Goal: Information Seeking & Learning: Learn about a topic

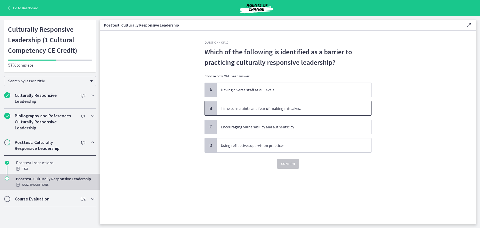
click at [257, 108] on span "Time constraints and fear of making mistakes." at bounding box center [294, 108] width 155 height 14
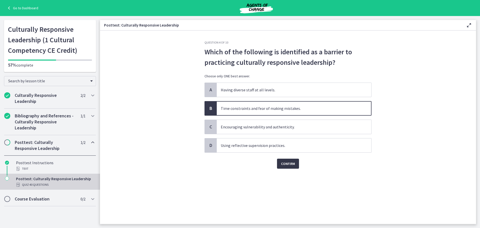
click at [285, 164] on span "Confirm" at bounding box center [288, 164] width 14 height 6
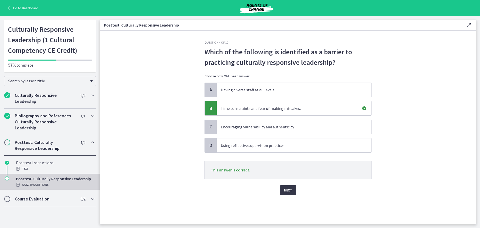
click at [289, 190] on span "Next" at bounding box center [288, 190] width 8 height 6
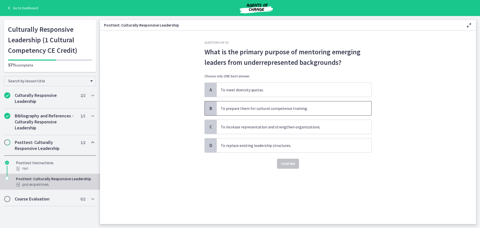
click at [250, 105] on span "To prepare them for cultural competence training." at bounding box center [294, 108] width 155 height 14
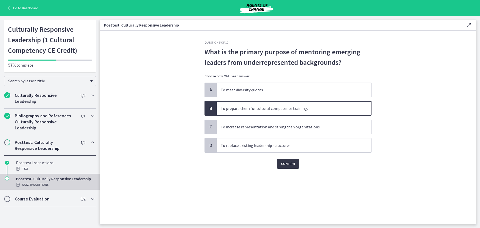
click at [292, 165] on span "Confirm" at bounding box center [288, 164] width 14 height 6
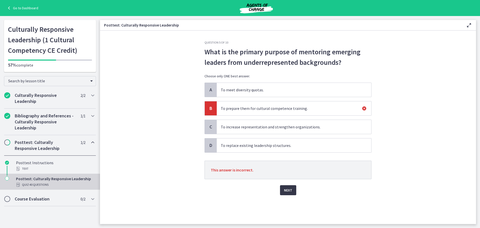
click at [289, 188] on span "Next" at bounding box center [288, 190] width 8 height 6
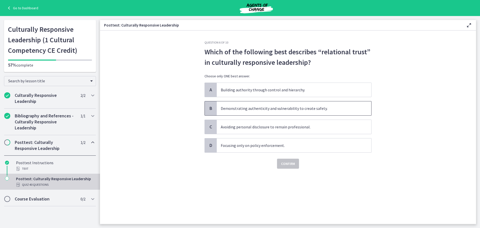
click at [235, 110] on span "Demonstrating authenticity and vulnerability to create safety." at bounding box center [294, 108] width 155 height 14
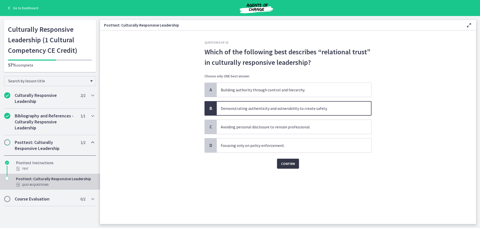
click at [290, 164] on span "Confirm" at bounding box center [288, 164] width 14 height 6
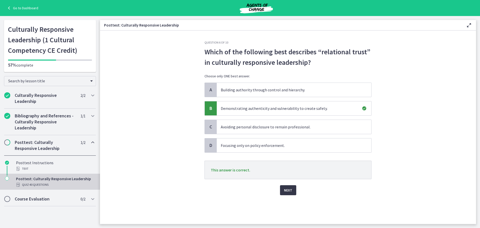
click at [295, 192] on button "Next" at bounding box center [288, 190] width 16 height 10
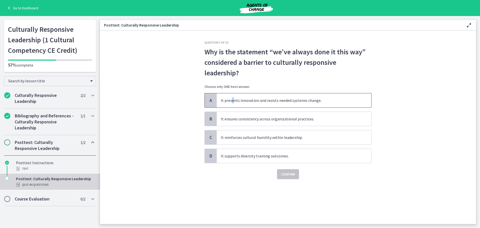
click at [232, 106] on span "It prevents innovation and resists needed systemic change." at bounding box center [294, 100] width 155 height 14
click at [294, 176] on span "Confirm" at bounding box center [288, 174] width 14 height 6
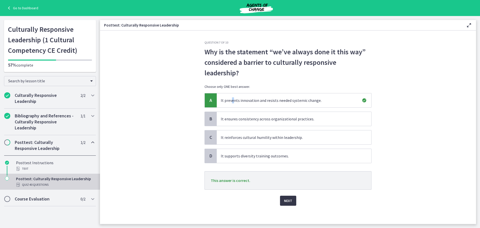
click at [289, 200] on span "Next" at bounding box center [288, 201] width 8 height 6
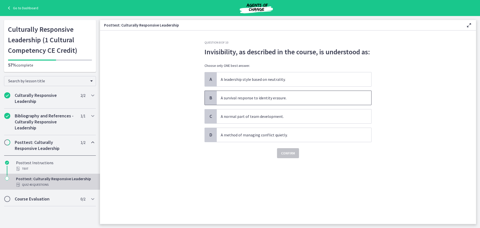
click at [232, 95] on span "A survival response to identity erasure." at bounding box center [294, 98] width 155 height 14
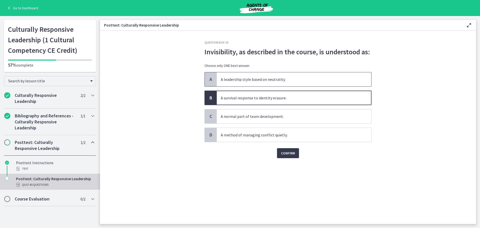
click at [240, 78] on span "A leadership style based on neutrality." at bounding box center [294, 79] width 155 height 14
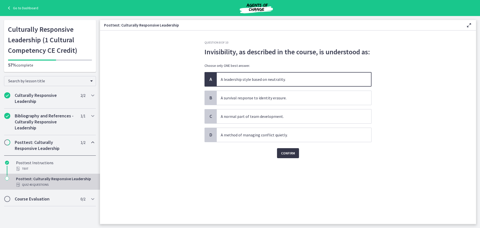
click at [294, 155] on span "Confirm" at bounding box center [288, 153] width 14 height 6
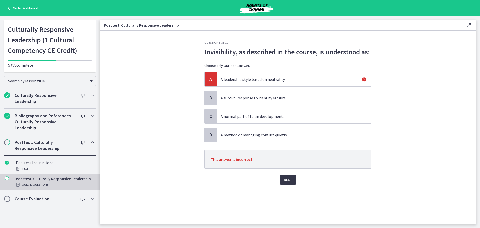
click at [290, 178] on span "Next" at bounding box center [288, 180] width 8 height 6
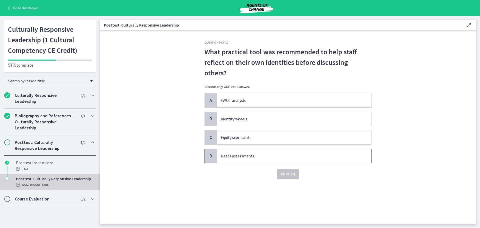
click at [240, 149] on span "Needs assessments." at bounding box center [294, 156] width 155 height 14
click at [290, 171] on span "Confirm" at bounding box center [288, 174] width 14 height 6
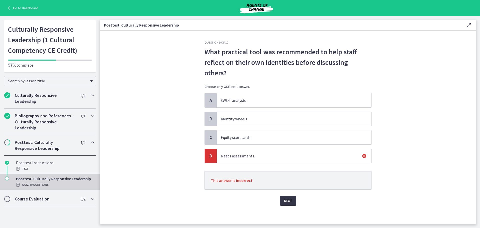
click at [291, 196] on button "Next" at bounding box center [288, 201] width 16 height 10
